Goal: Transaction & Acquisition: Download file/media

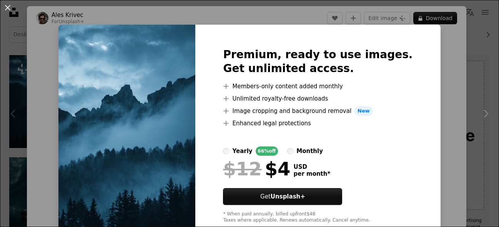
click at [435, 54] on div "An X shape Premium, ready to use images. Get unlimited access. A plus sign Memb…" at bounding box center [249, 113] width 499 height 227
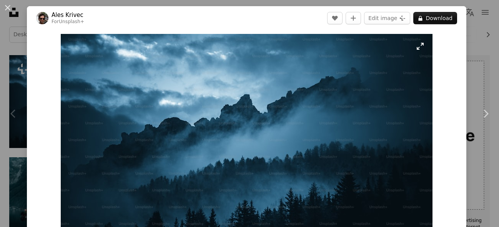
scroll to position [46, 0]
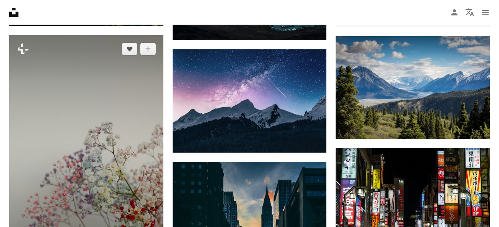
scroll to position [353, 0]
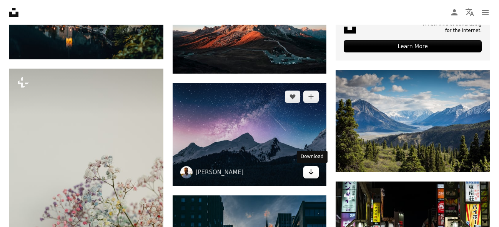
click at [314, 173] on icon "Arrow pointing down" at bounding box center [311, 171] width 6 height 9
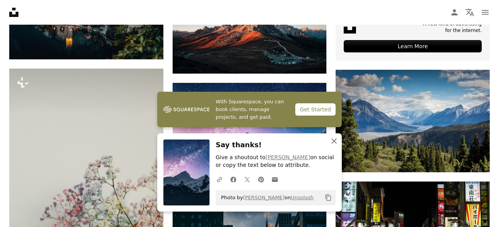
click at [334, 138] on icon "An X shape" at bounding box center [334, 140] width 9 height 9
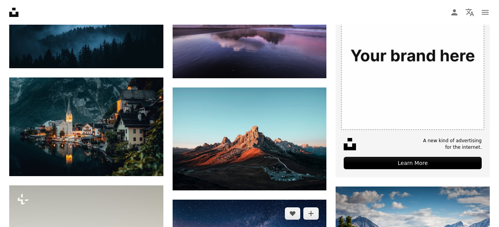
scroll to position [235, 0]
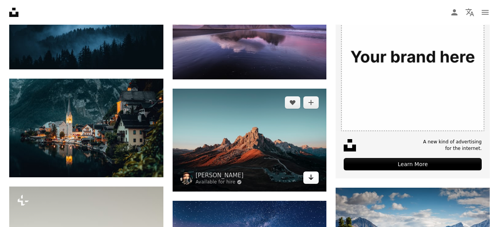
click at [308, 175] on link "Arrow pointing down" at bounding box center [311, 177] width 15 height 12
